Goal: Check status

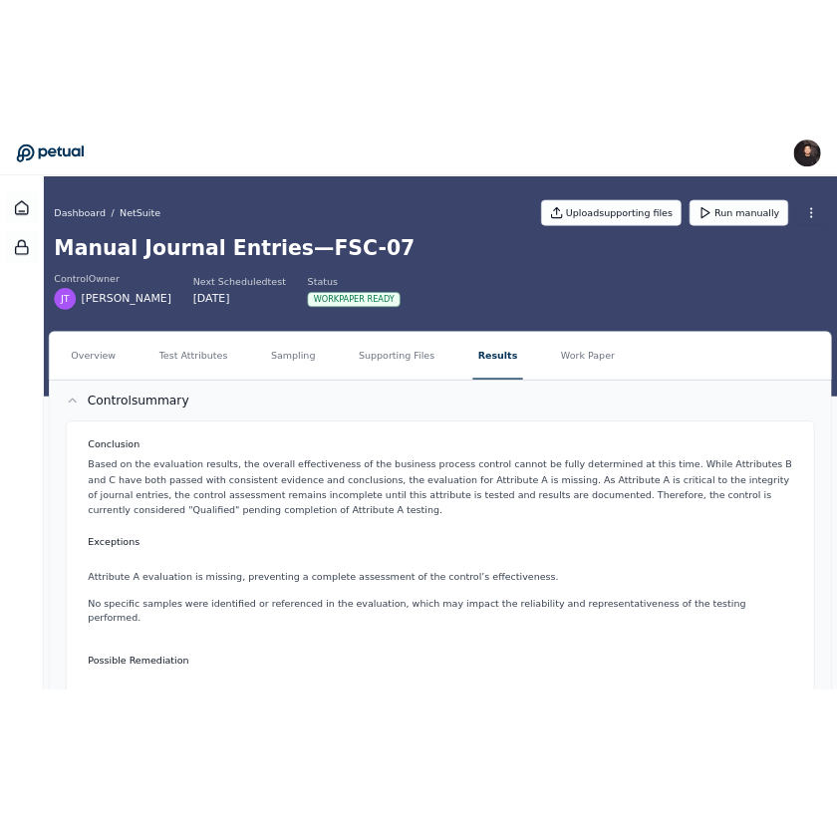
scroll to position [386, 0]
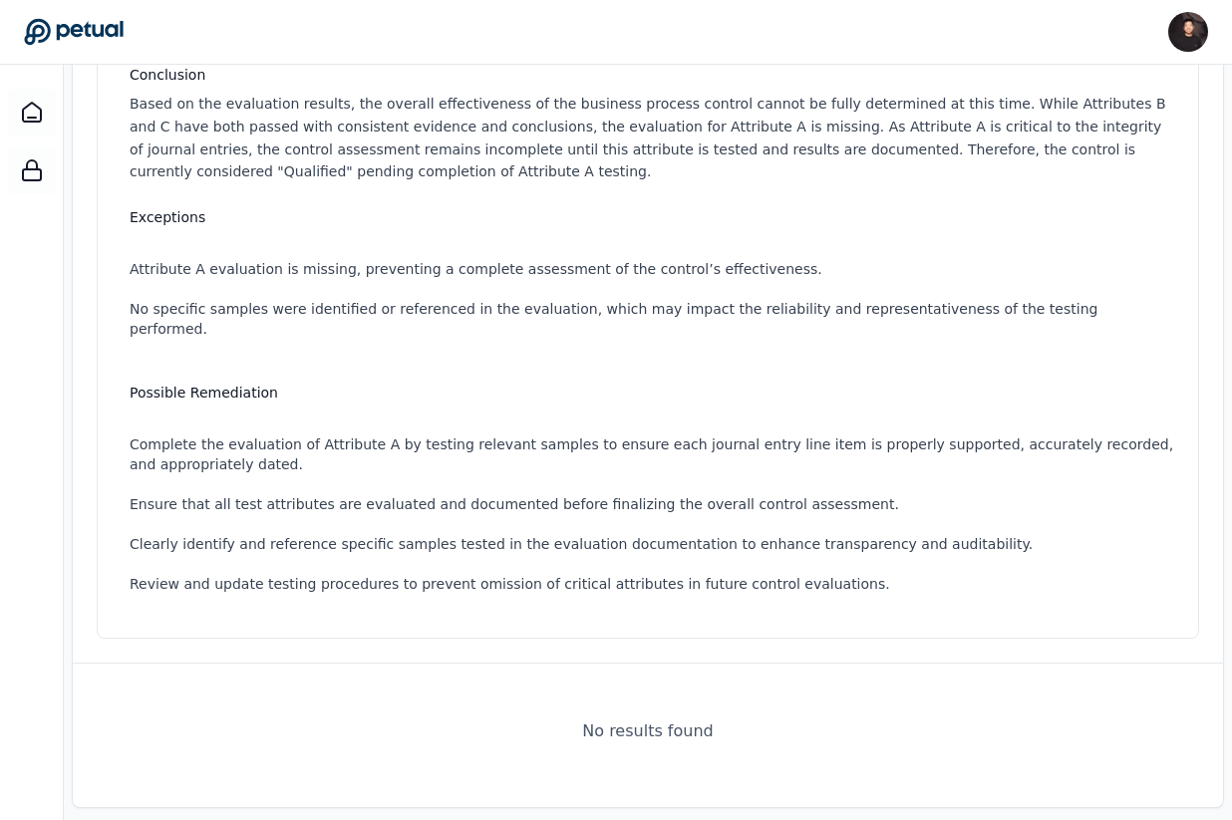
click at [661, 653] on div "Control summary Conclusion Based on the evaluation results, the overall effecti…" at bounding box center [648, 377] width 1150 height 795
drag, startPoint x: 661, startPoint y: 653, endPoint x: 685, endPoint y: 766, distance: 116.1
click at [685, 766] on div "Control summary Conclusion Based on the evaluation results, the overall effecti…" at bounding box center [648, 394] width 1152 height 828
click at [685, 764] on div "Control summary Conclusion Based on the evaluation results, the overall effecti…" at bounding box center [648, 394] width 1152 height 828
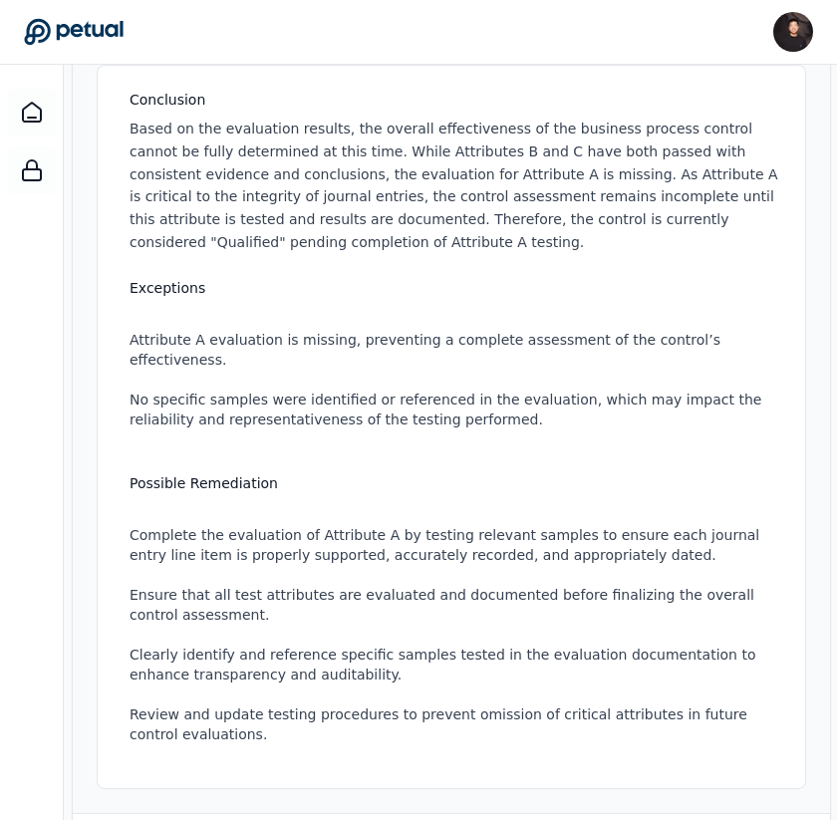
scroll to position [530, 0]
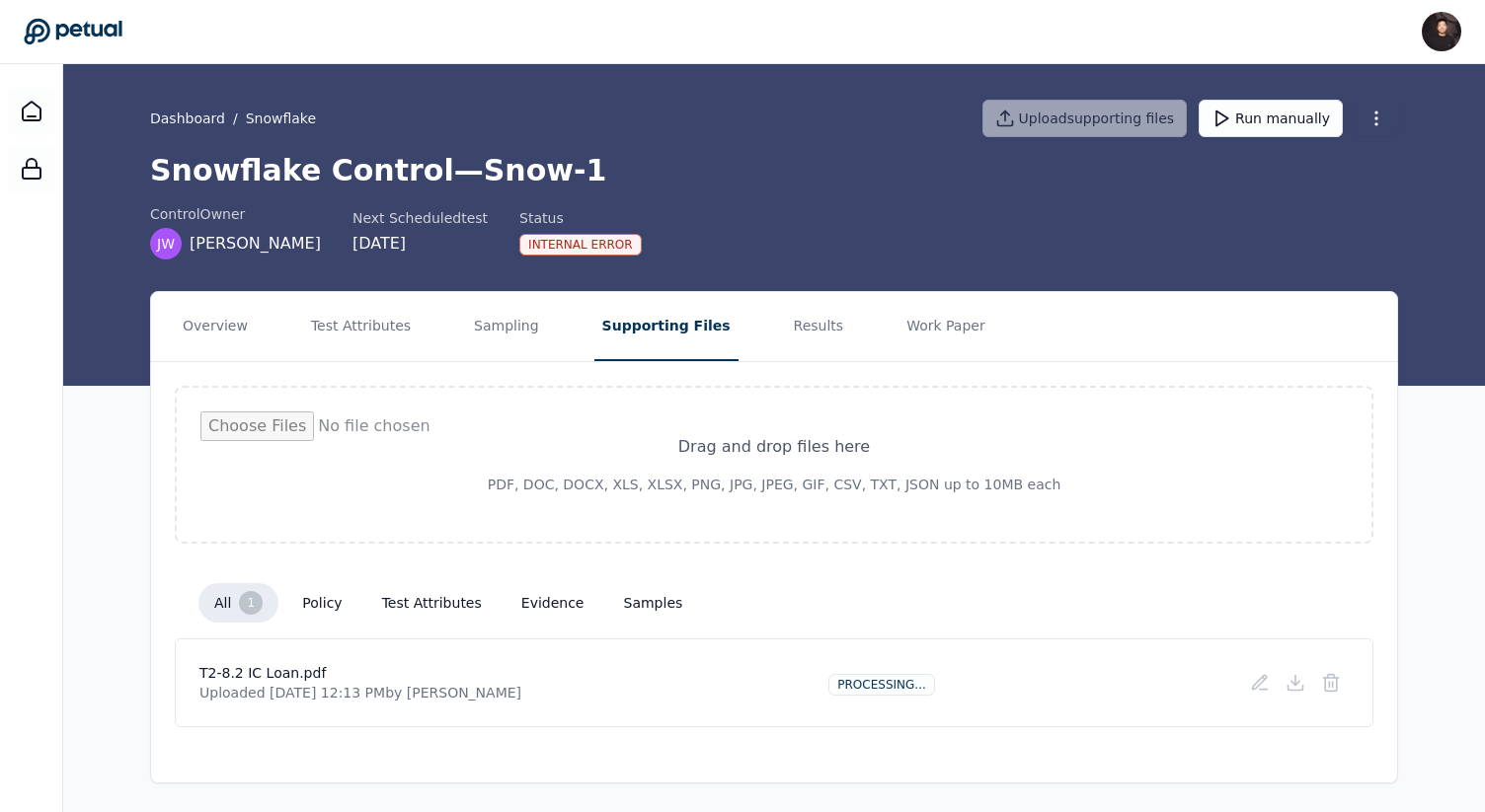
scroll to position [3, 0]
